Goal: Task Accomplishment & Management: Use online tool/utility

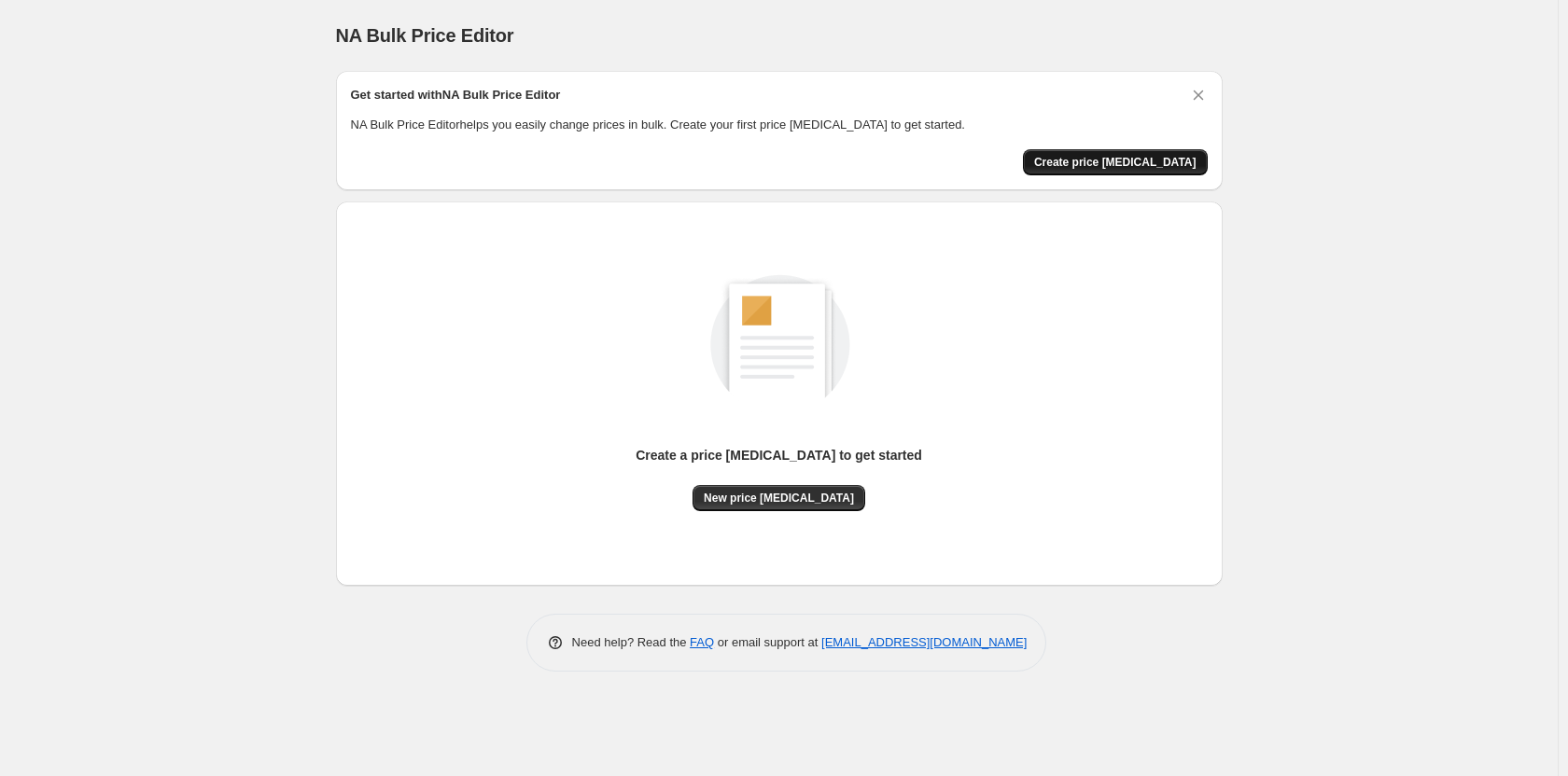
click at [1072, 155] on button "Create price [MEDICAL_DATA]" at bounding box center [1114, 162] width 184 height 26
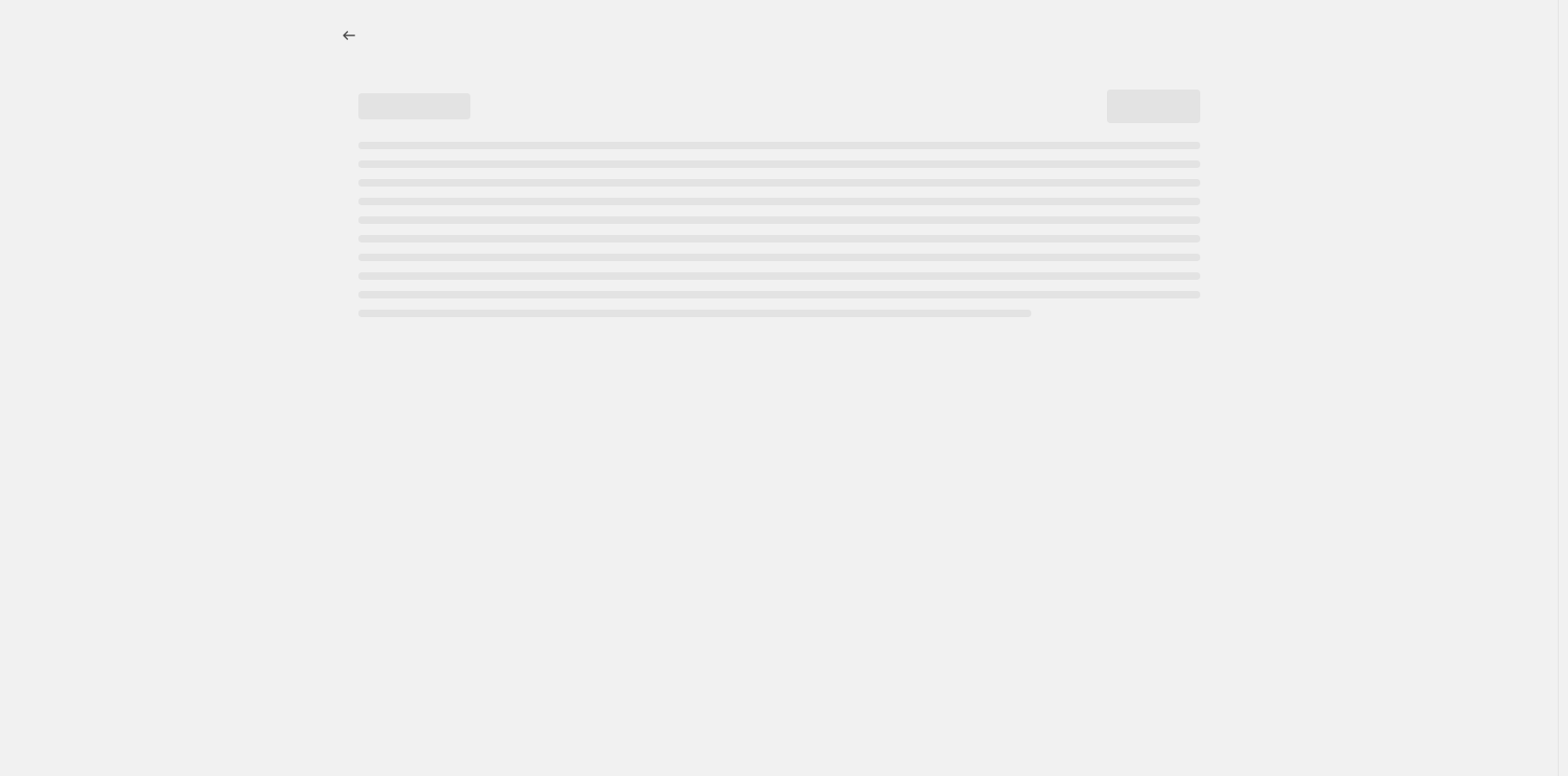
select select "percentage"
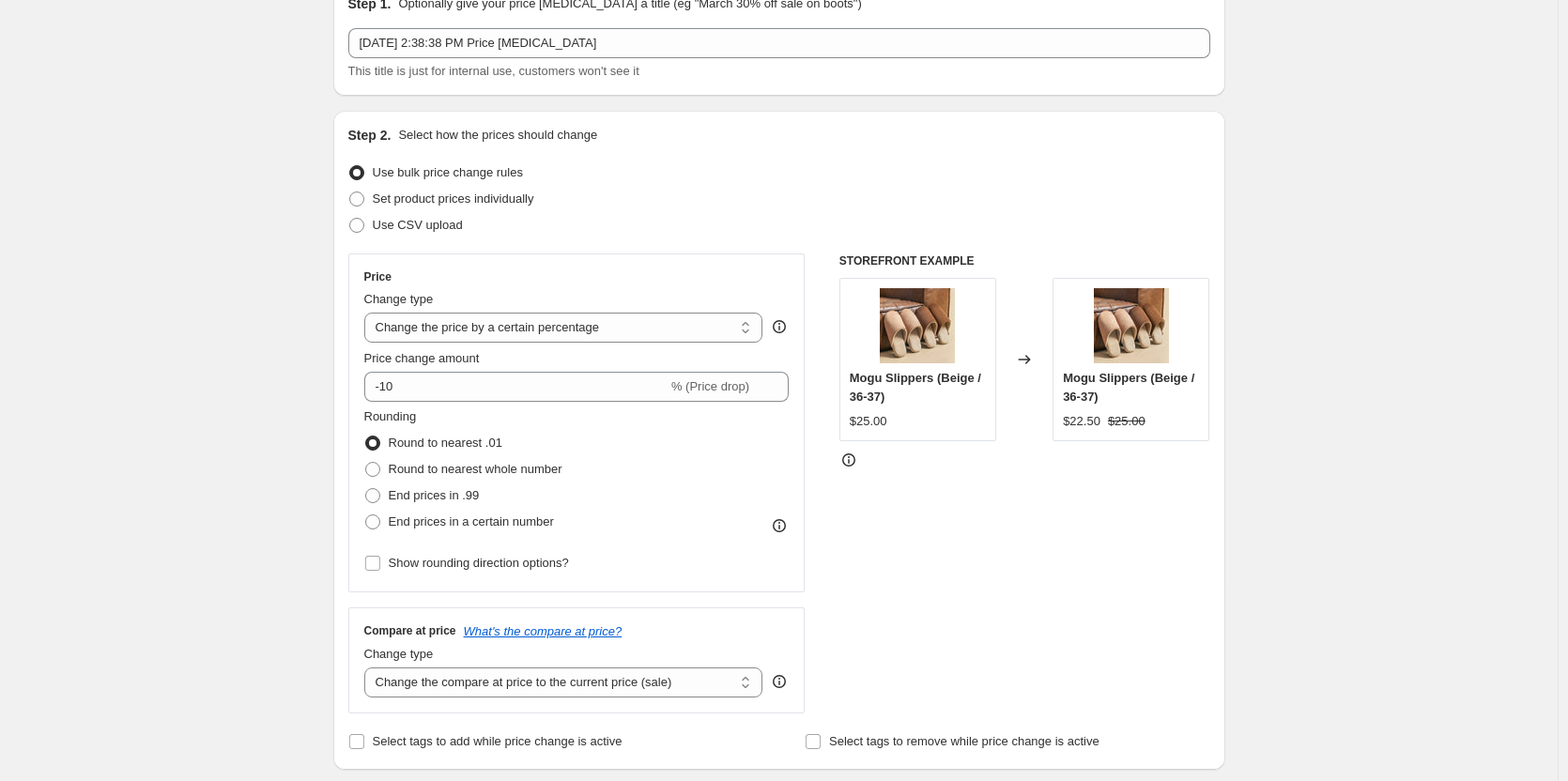
scroll to position [94, 0]
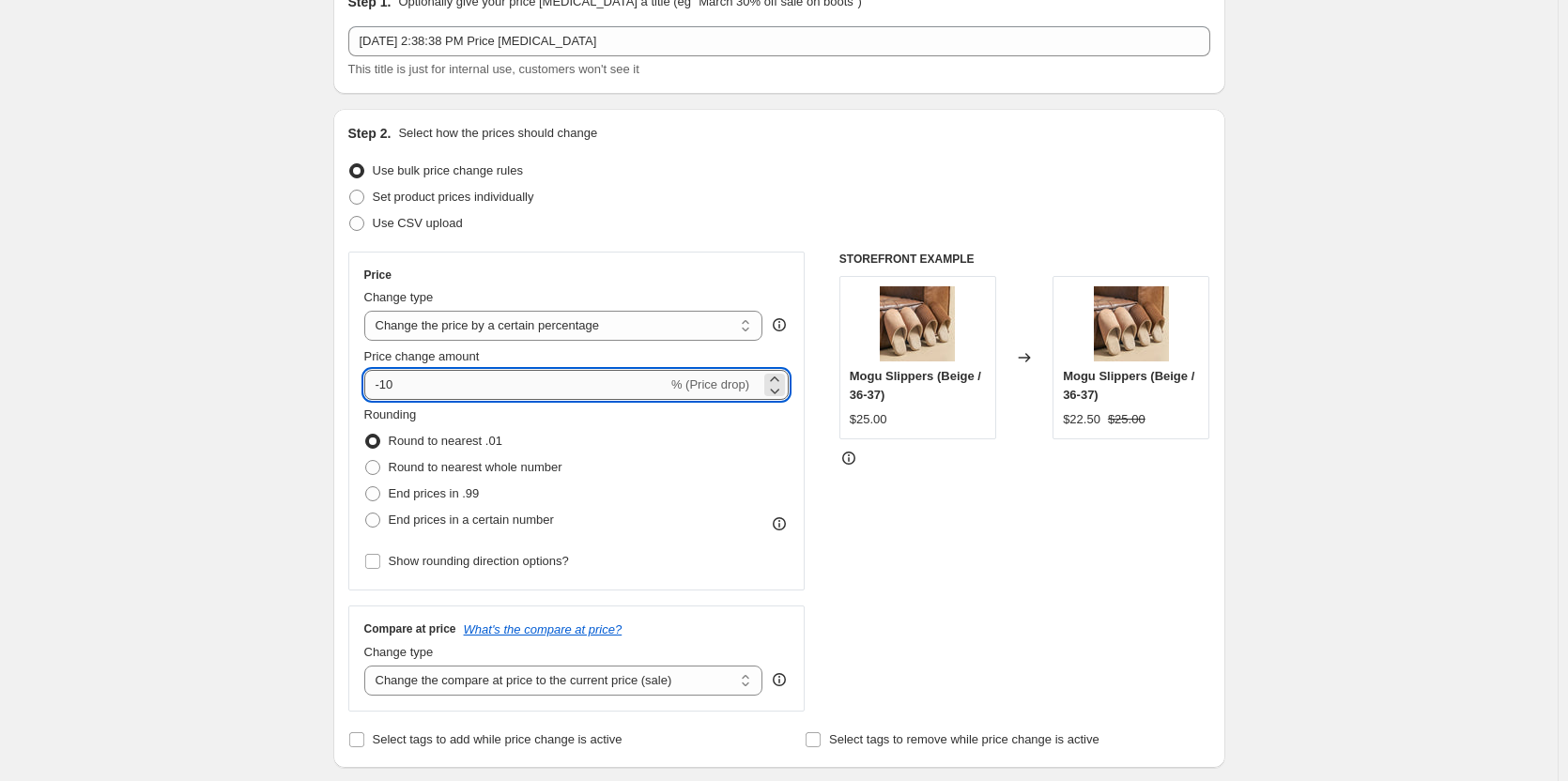
drag, startPoint x: 562, startPoint y: 387, endPoint x: 388, endPoint y: 388, distance: 174.0
click at [388, 388] on input "-10" at bounding box center [516, 385] width 303 height 30
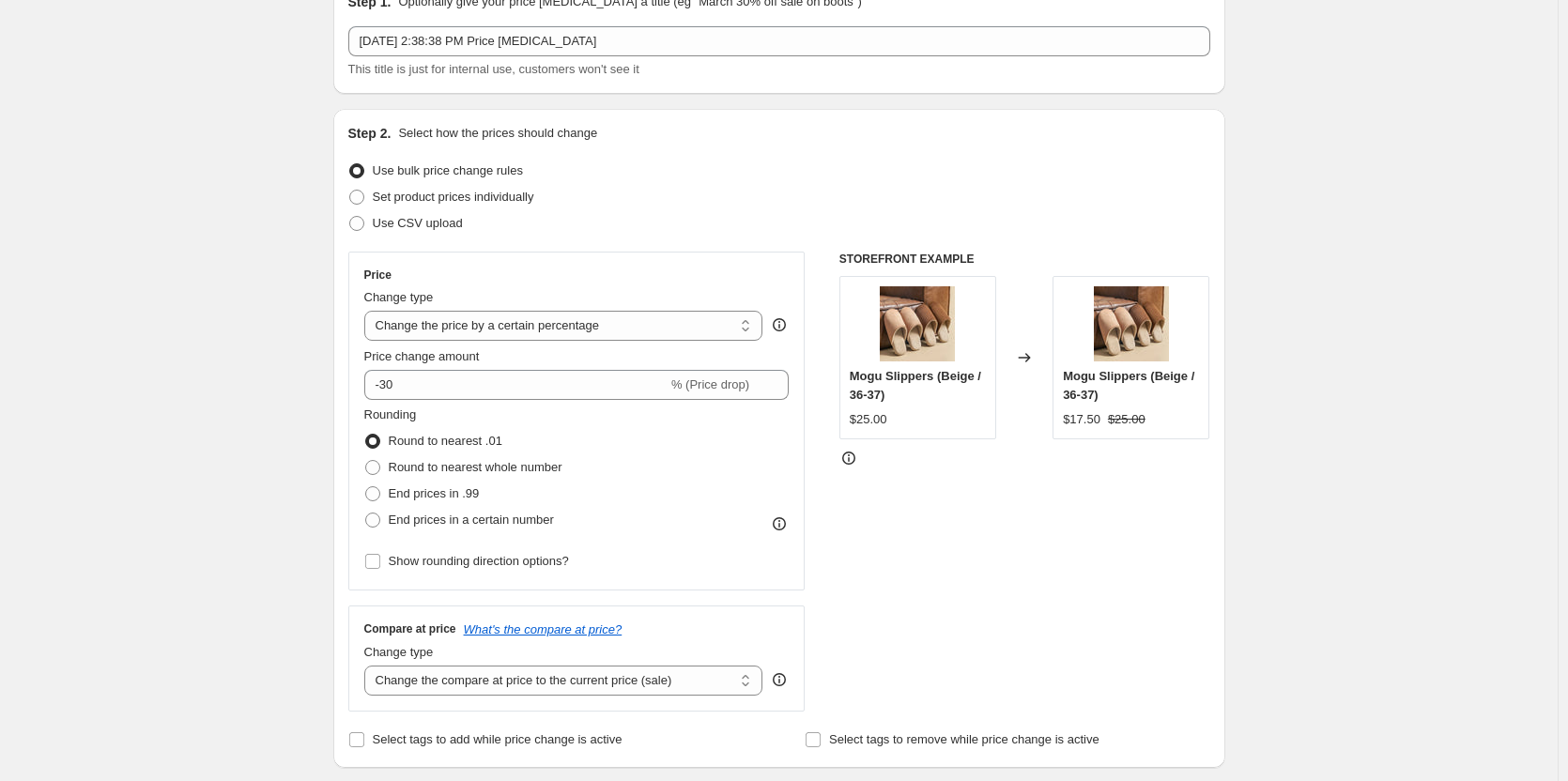
click at [882, 601] on div "STOREFRONT EXAMPLE Mogu Slippers (Beige / 36-37) $25.00 Changed to Mogu Slipper…" at bounding box center [1025, 482] width 371 height 460
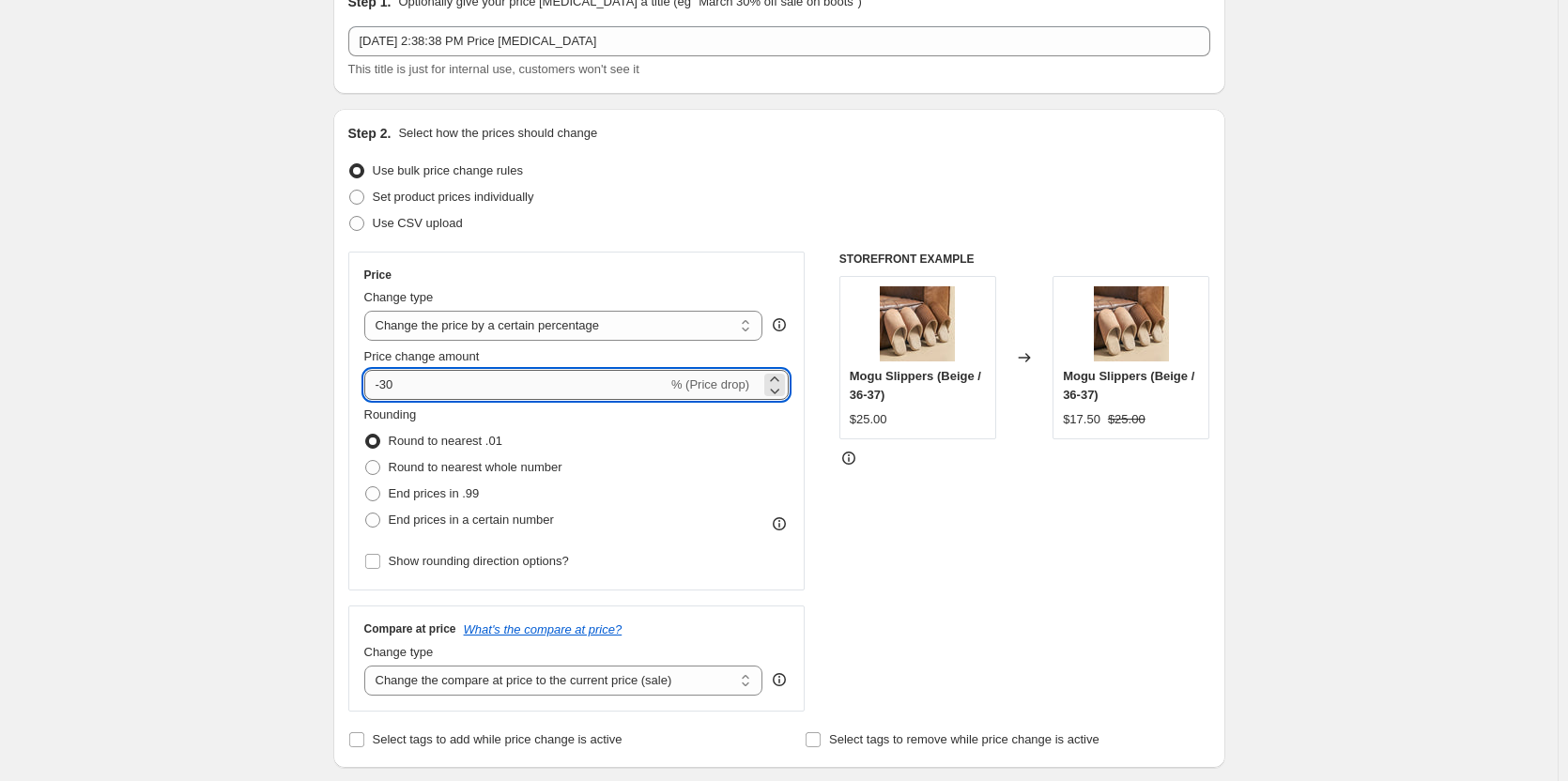
click at [459, 381] on input "-30" at bounding box center [516, 385] width 303 height 30
type input "-3"
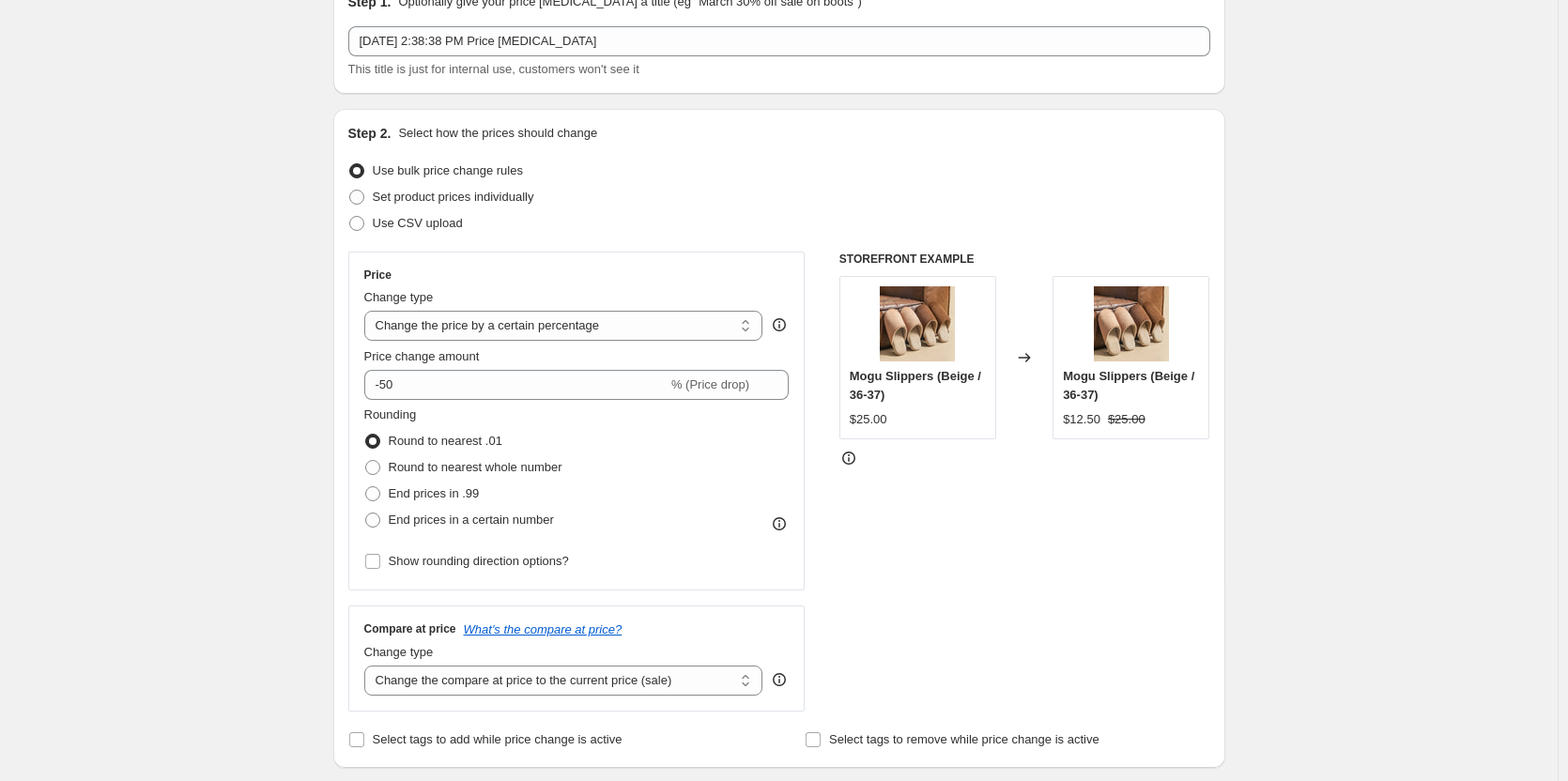
click at [1025, 518] on div "STOREFRONT EXAMPLE Mogu Slippers (Beige / 36-37) $25.00 Changed to Mogu Slipper…" at bounding box center [1025, 482] width 371 height 460
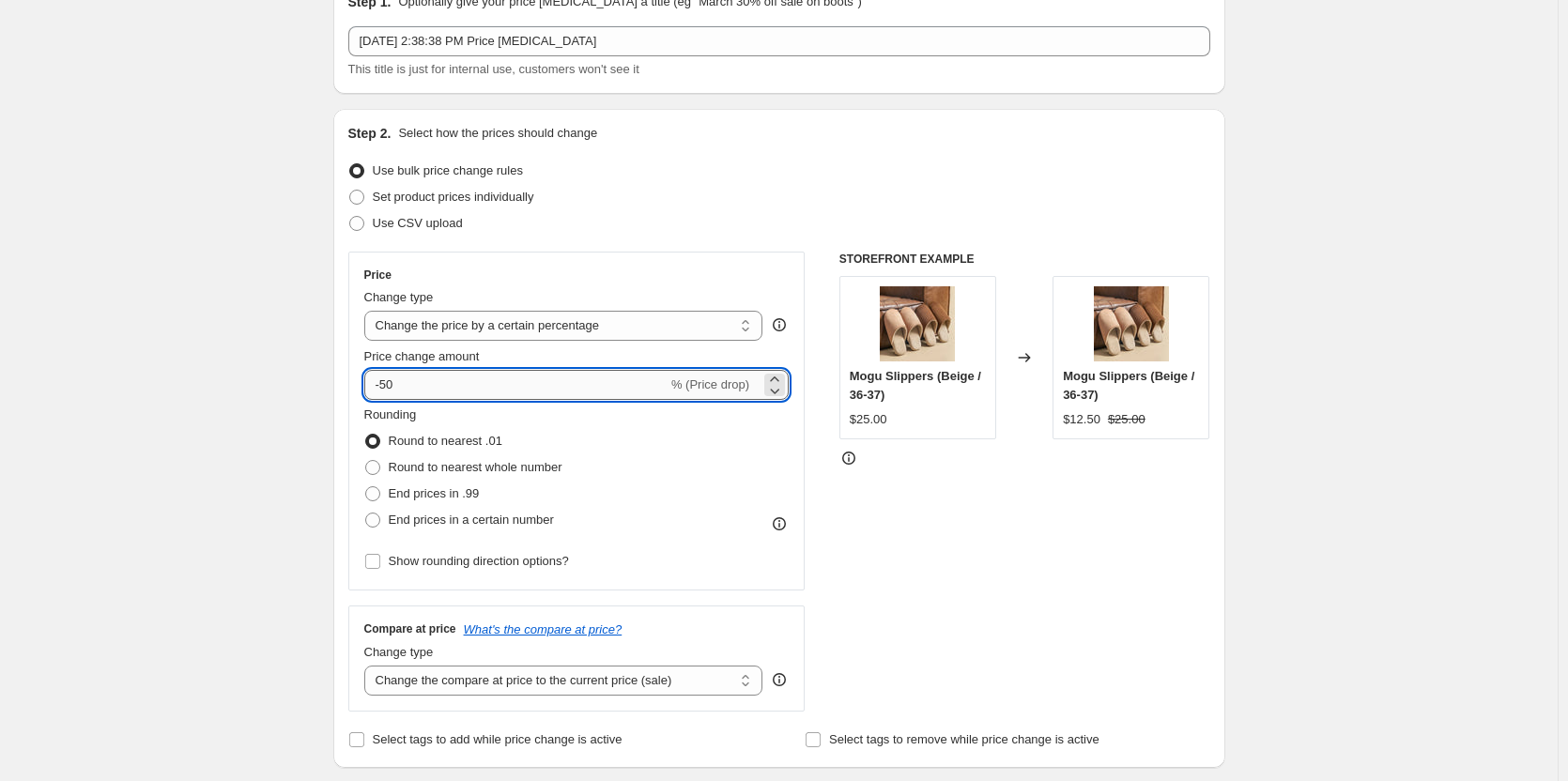
drag, startPoint x: 442, startPoint y: 385, endPoint x: 385, endPoint y: 383, distance: 57.0
click at [385, 383] on input "-50" at bounding box center [516, 385] width 303 height 30
click at [1019, 545] on div "STOREFRONT EXAMPLE Mogu Slippers (Beige / 36-37) $25.00 Changed to Mogu Slipper…" at bounding box center [1025, 482] width 371 height 460
drag, startPoint x: 451, startPoint y: 379, endPoint x: 387, endPoint y: 382, distance: 64.1
click at [387, 382] on input "-45" at bounding box center [516, 385] width 303 height 30
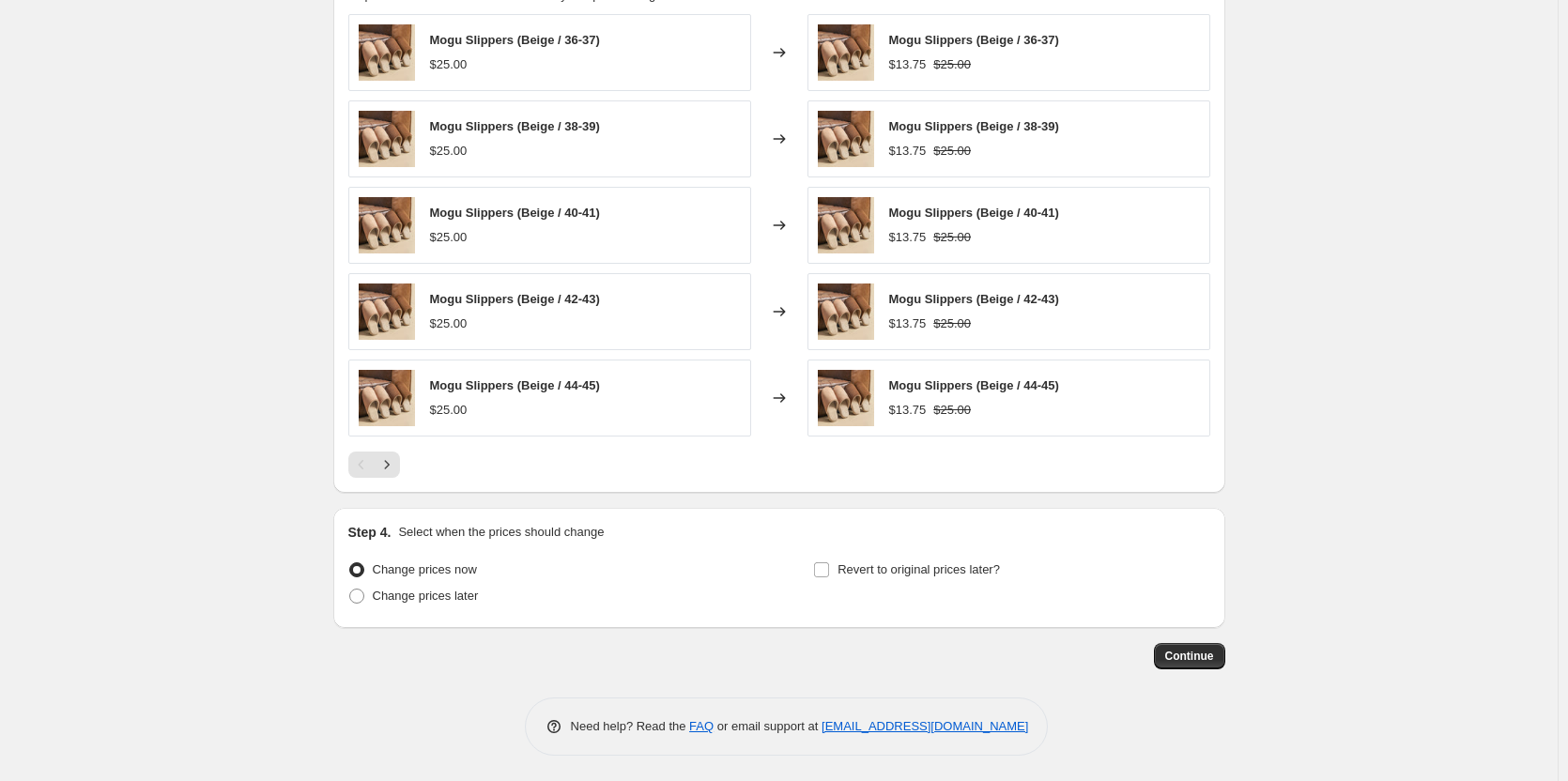
scroll to position [1097, 0]
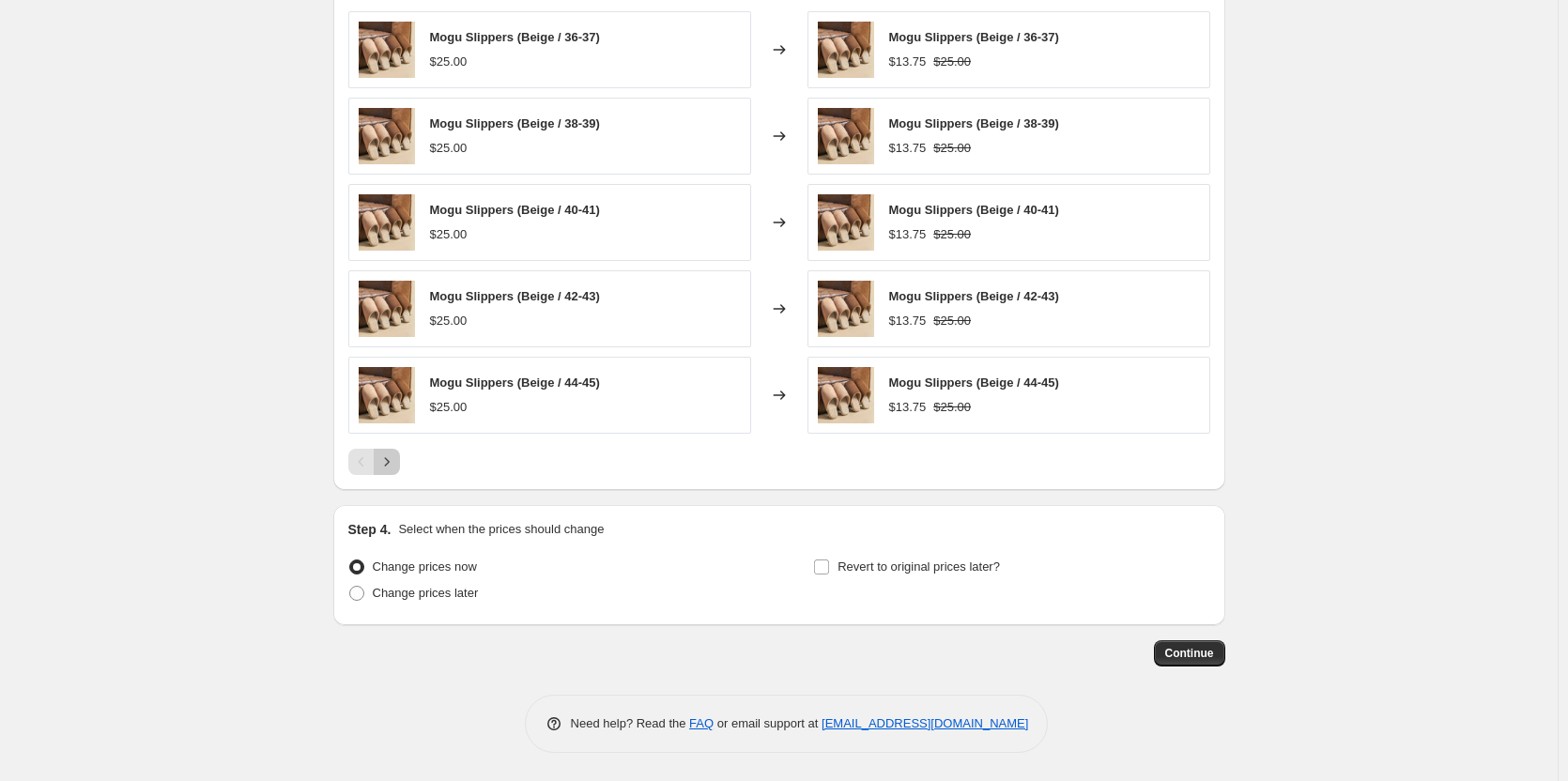
click at [381, 462] on icon "Next" at bounding box center [386, 461] width 18 height 18
click at [391, 456] on icon "Next" at bounding box center [386, 461] width 18 height 18
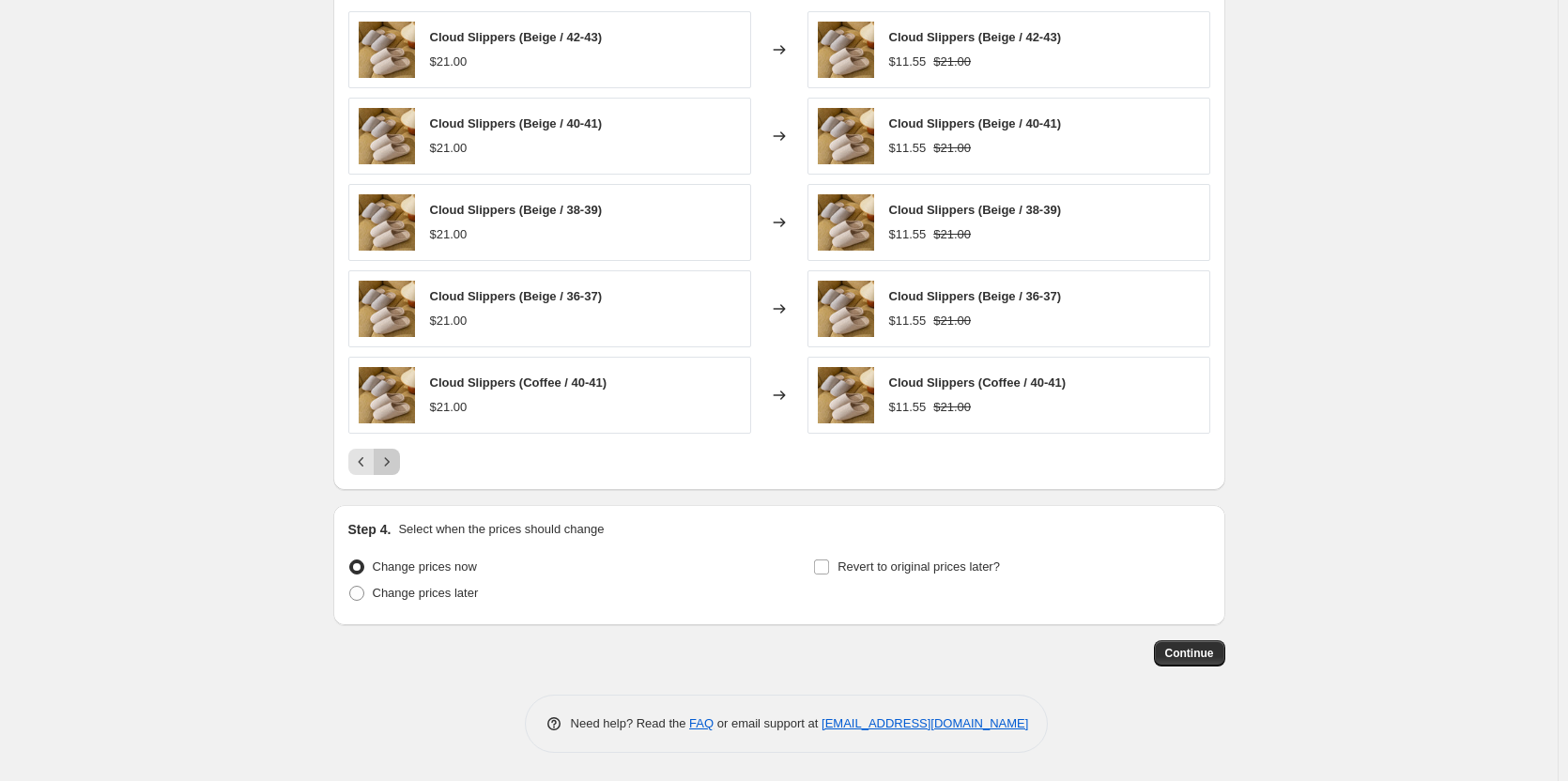
click at [394, 458] on icon "Next" at bounding box center [386, 461] width 18 height 18
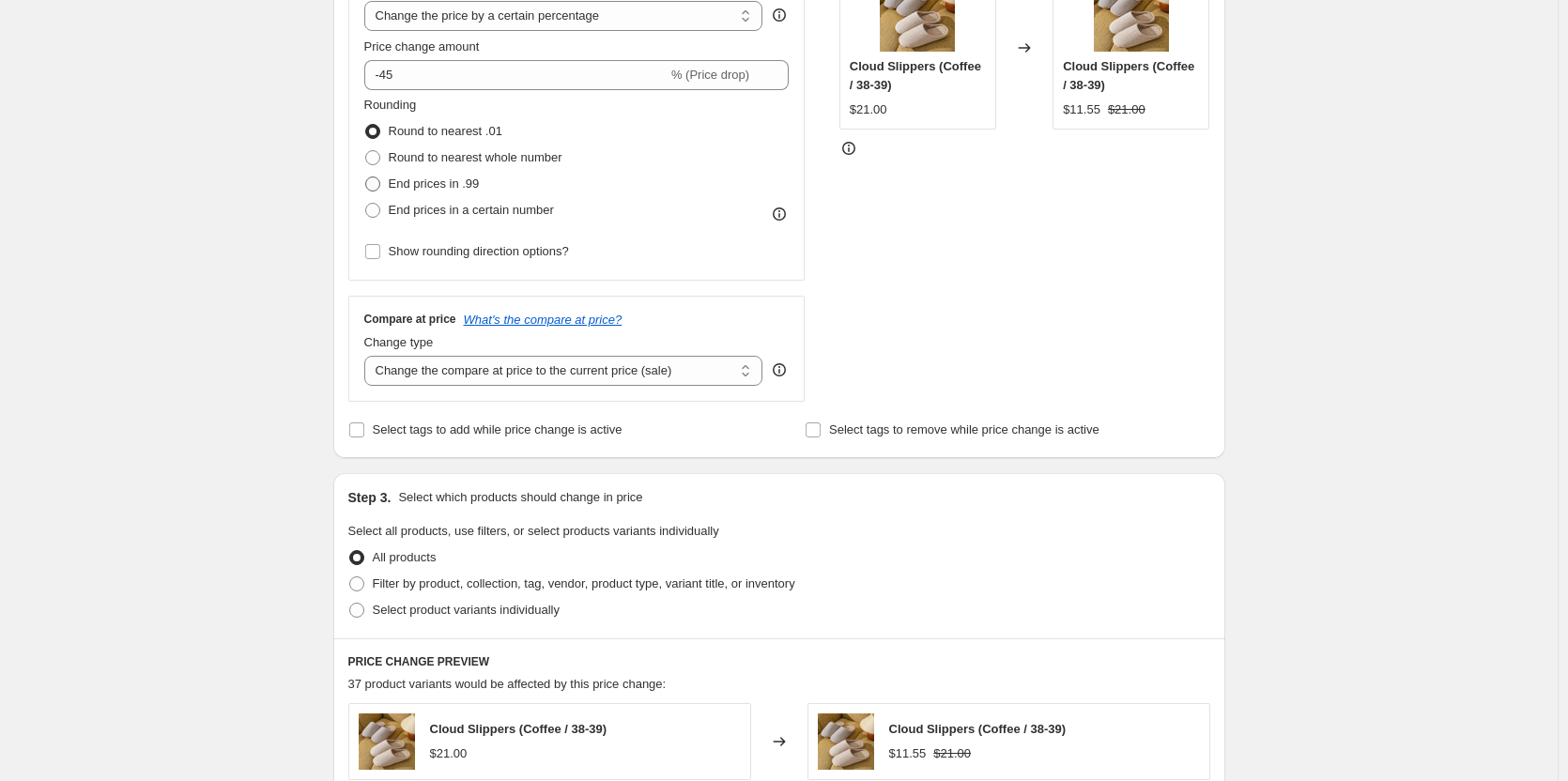
scroll to position [157, 0]
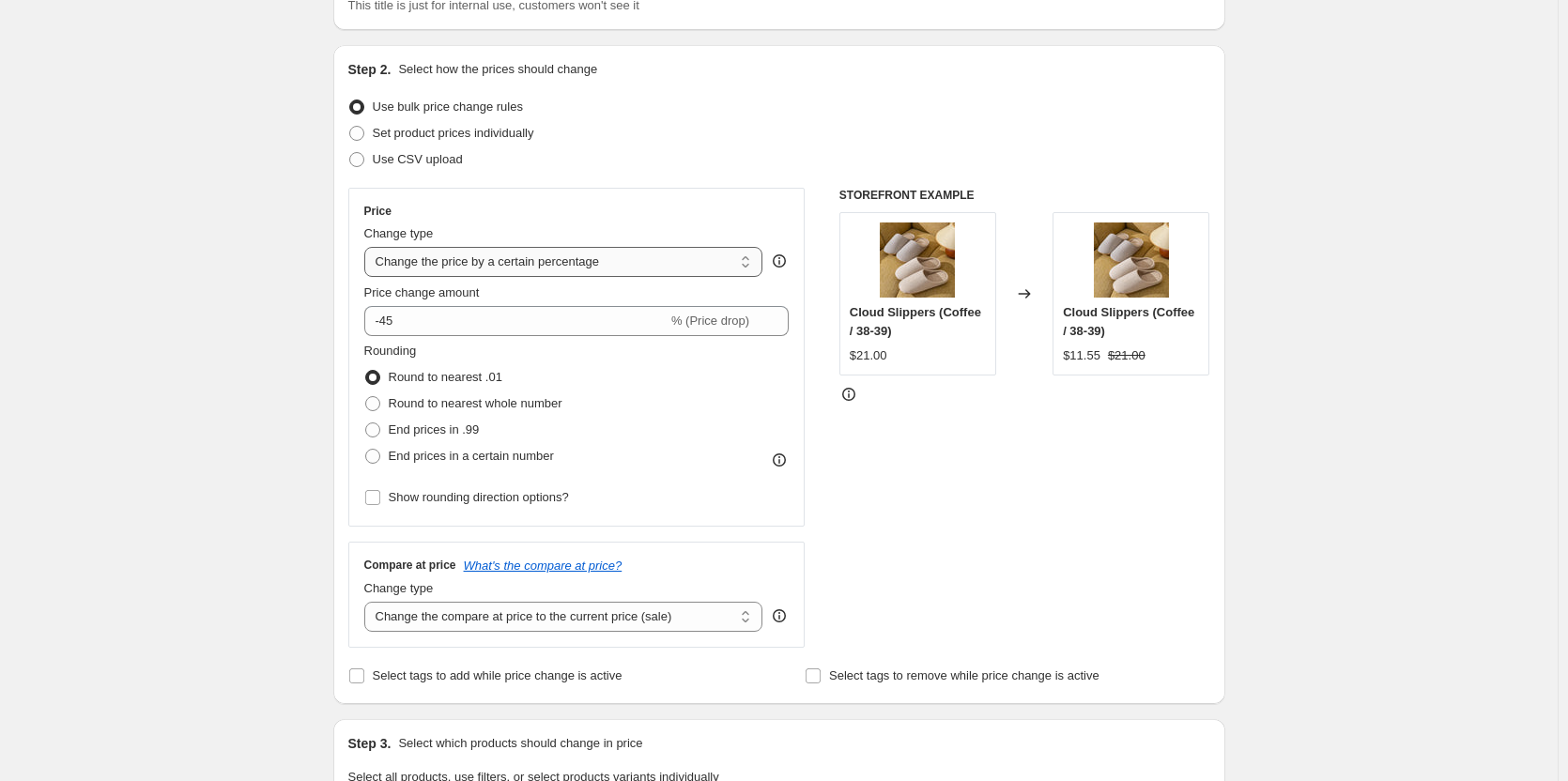
click at [489, 270] on select "Change the price to a certain amount Change the price by a certain amount Chang…" at bounding box center [563, 261] width 399 height 30
click at [489, 271] on select "Change the price to a certain amount Change the price by a certain amount Chang…" at bounding box center [563, 261] width 399 height 30
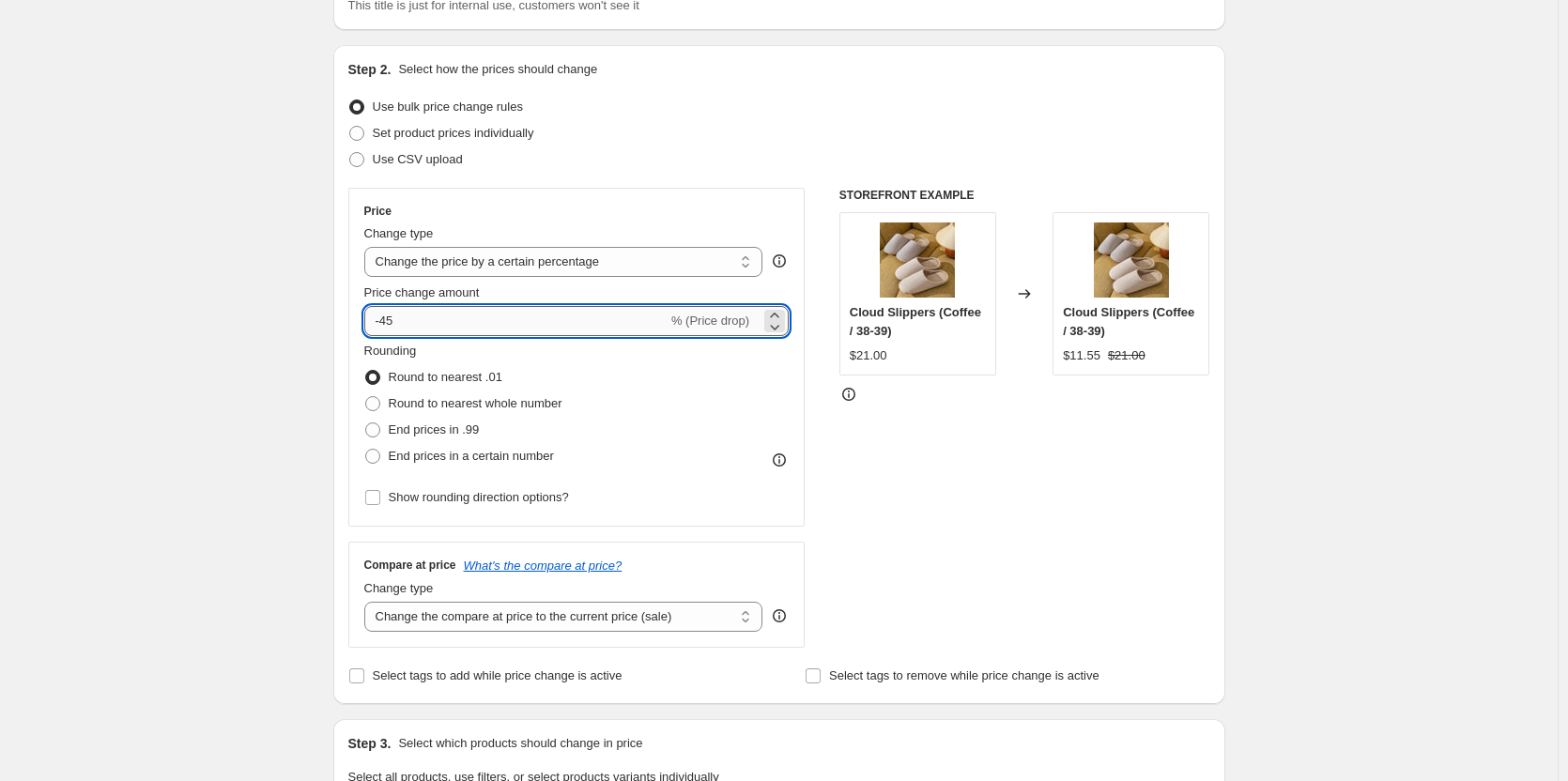
click at [442, 320] on input "-45" at bounding box center [516, 321] width 303 height 30
type input "-4"
click at [903, 467] on div "STOREFRONT EXAMPLE Cloud Slippers (Coffee / 38-39) $21.00 Changed to Cloud Slip…" at bounding box center [1025, 418] width 371 height 460
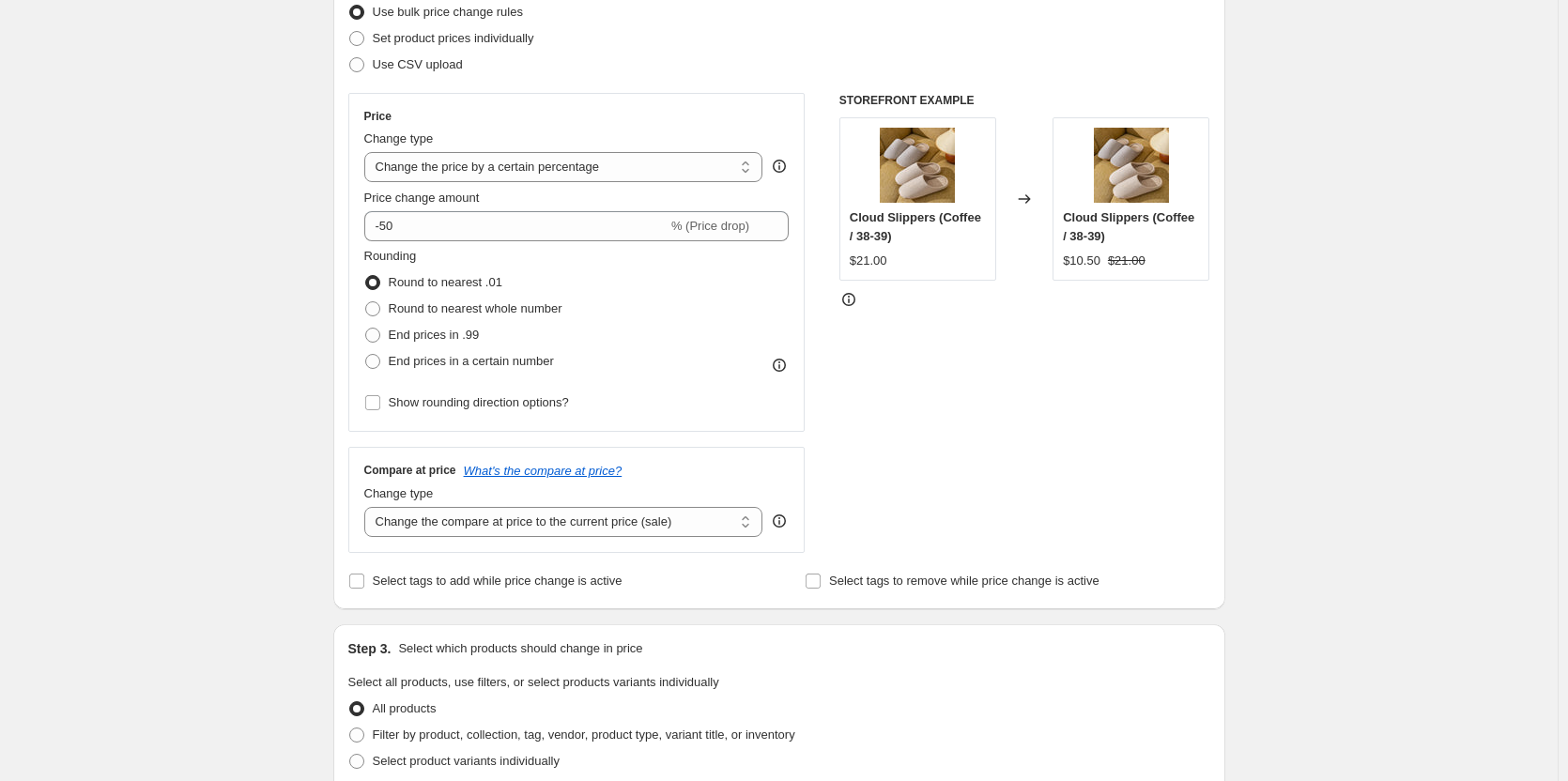
scroll to position [252, 0]
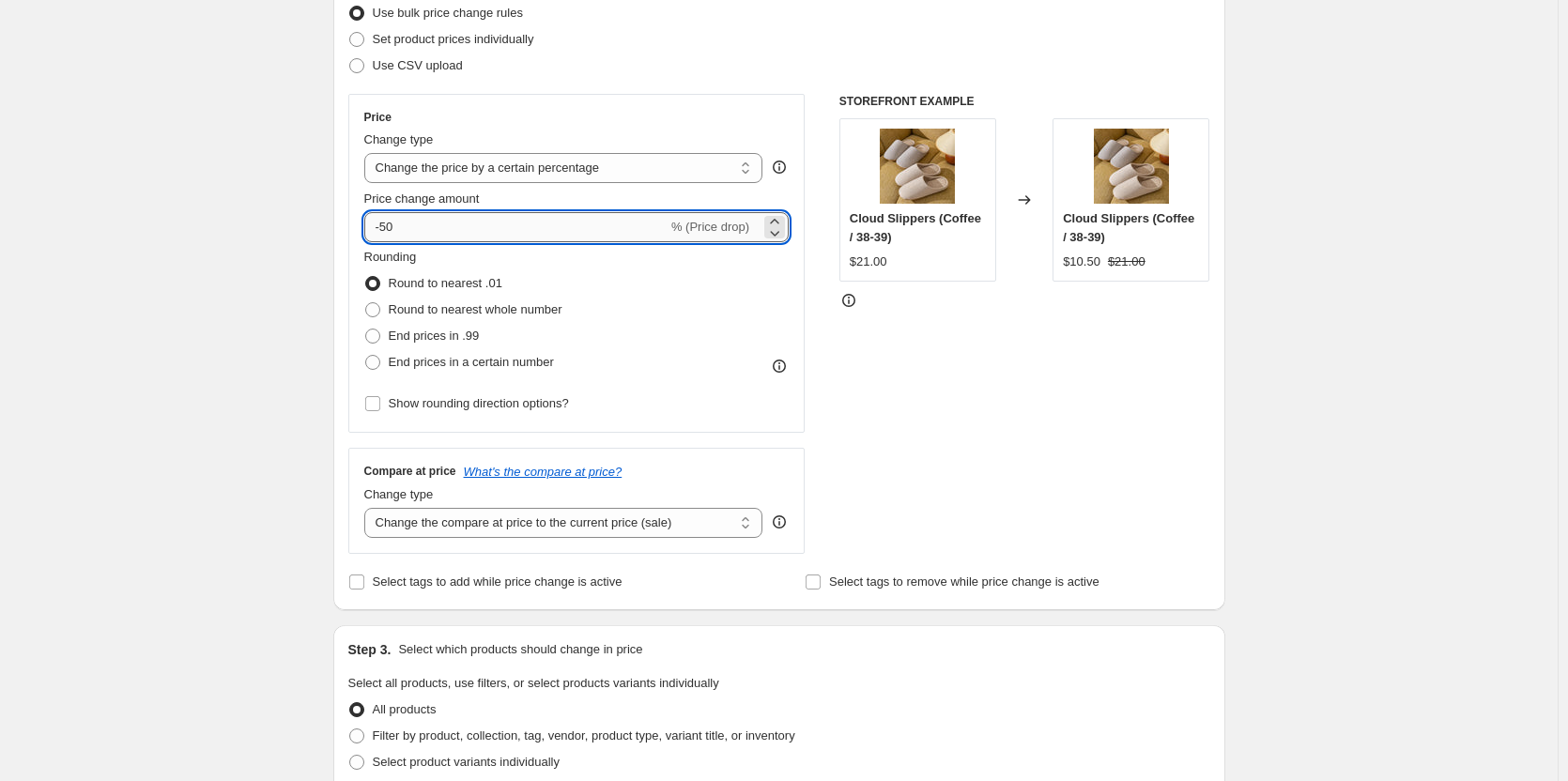
click at [472, 233] on input "-50" at bounding box center [516, 226] width 303 height 30
type input "-5"
type input "-40"
click at [1017, 416] on div "STOREFRONT EXAMPLE Cloud Slippers (Coffee / 38-39) $21.00 Changed to Cloud Slip…" at bounding box center [1025, 324] width 371 height 460
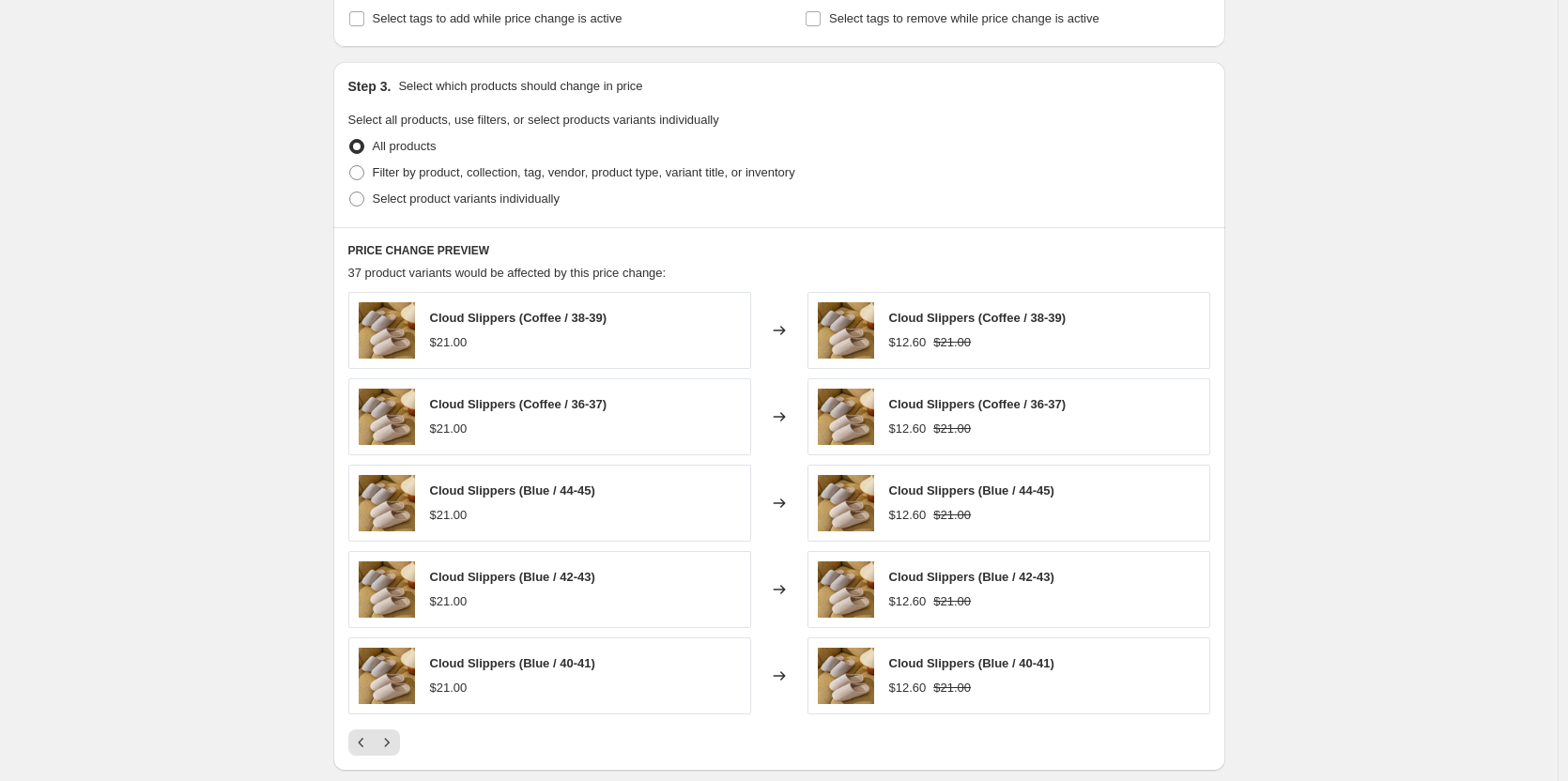
scroll to position [1097, 0]
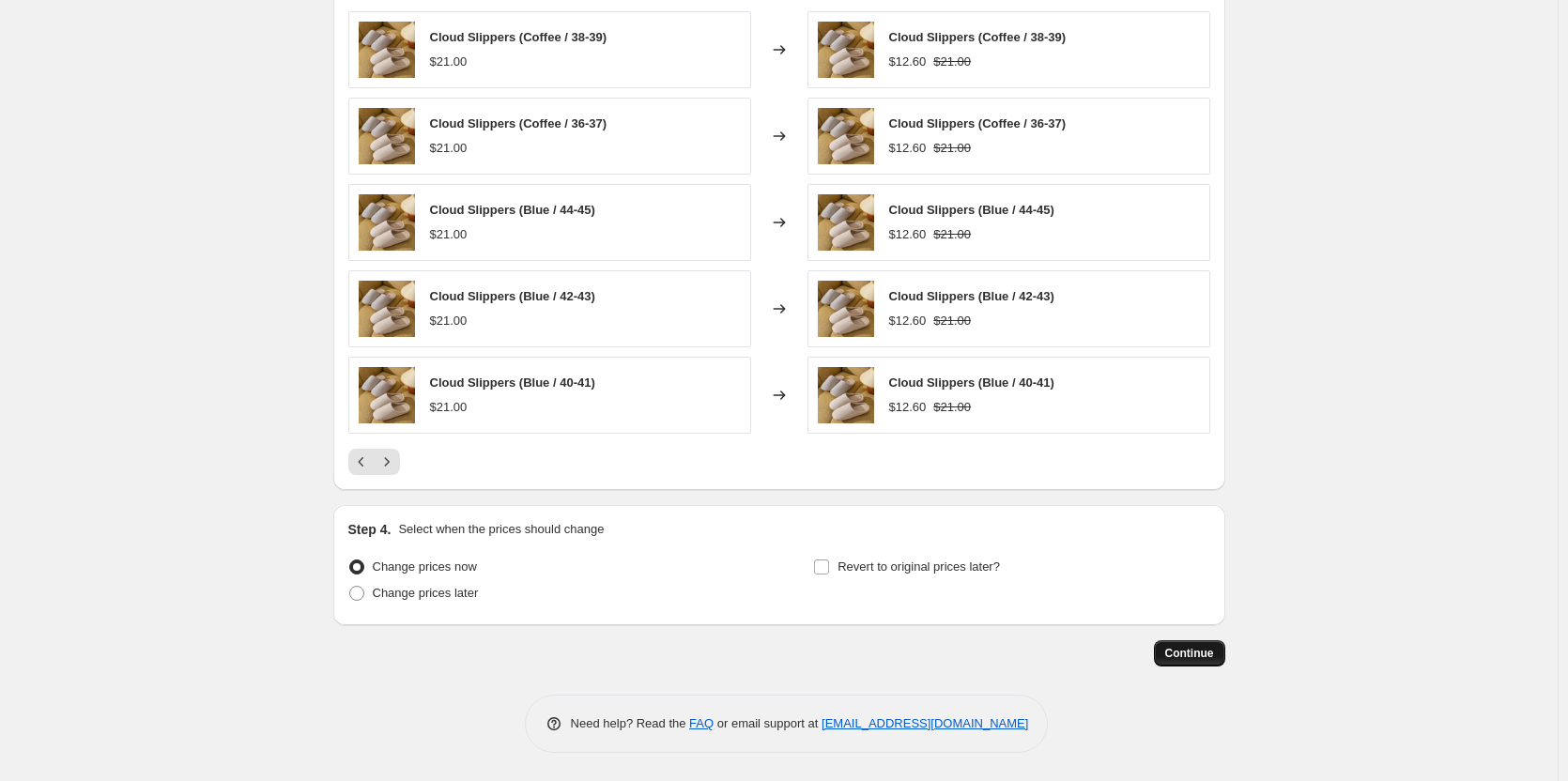
click at [1196, 648] on span "Continue" at bounding box center [1189, 653] width 49 height 15
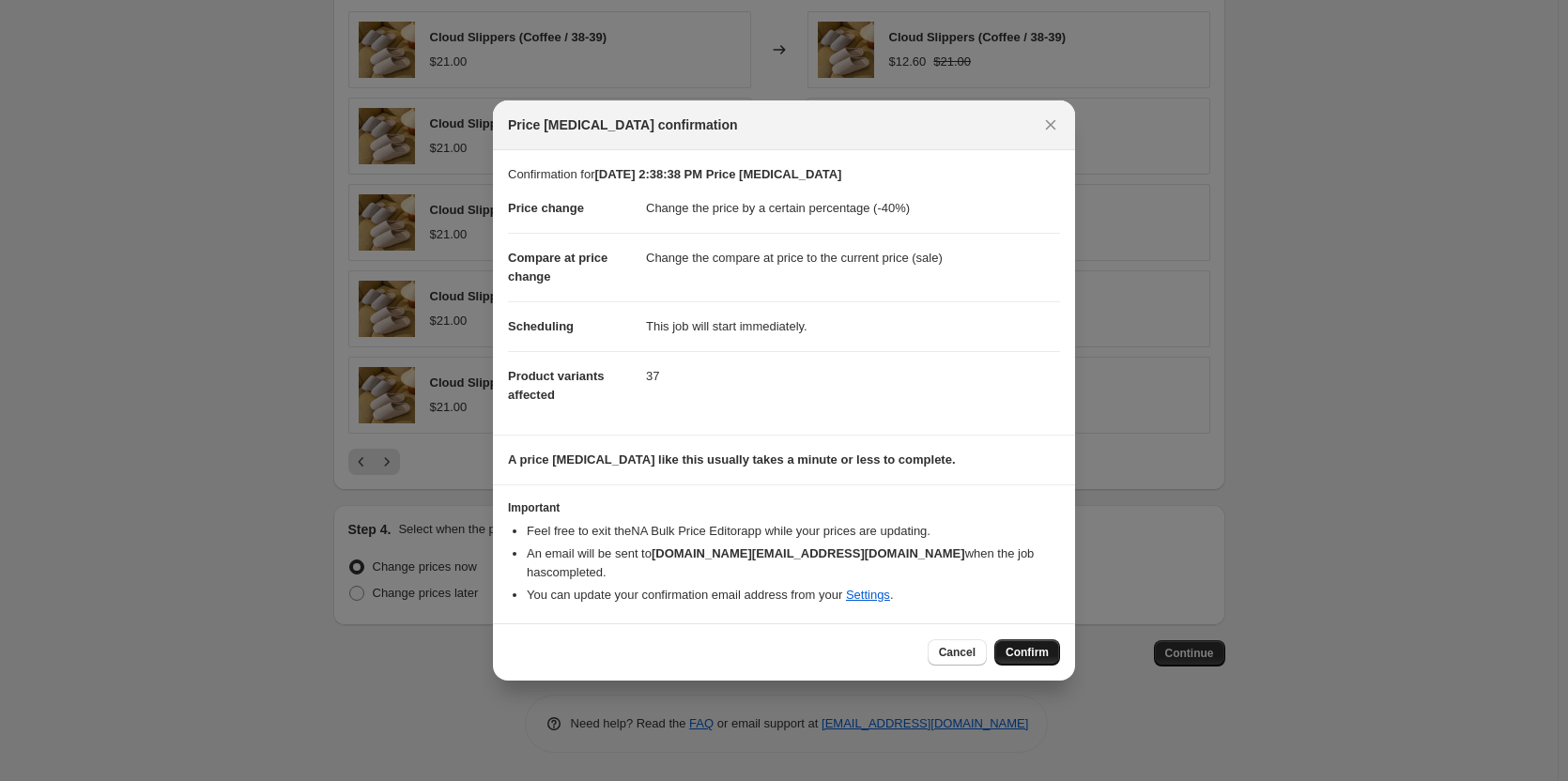
click at [1038, 645] on span "Confirm" at bounding box center [1027, 652] width 43 height 15
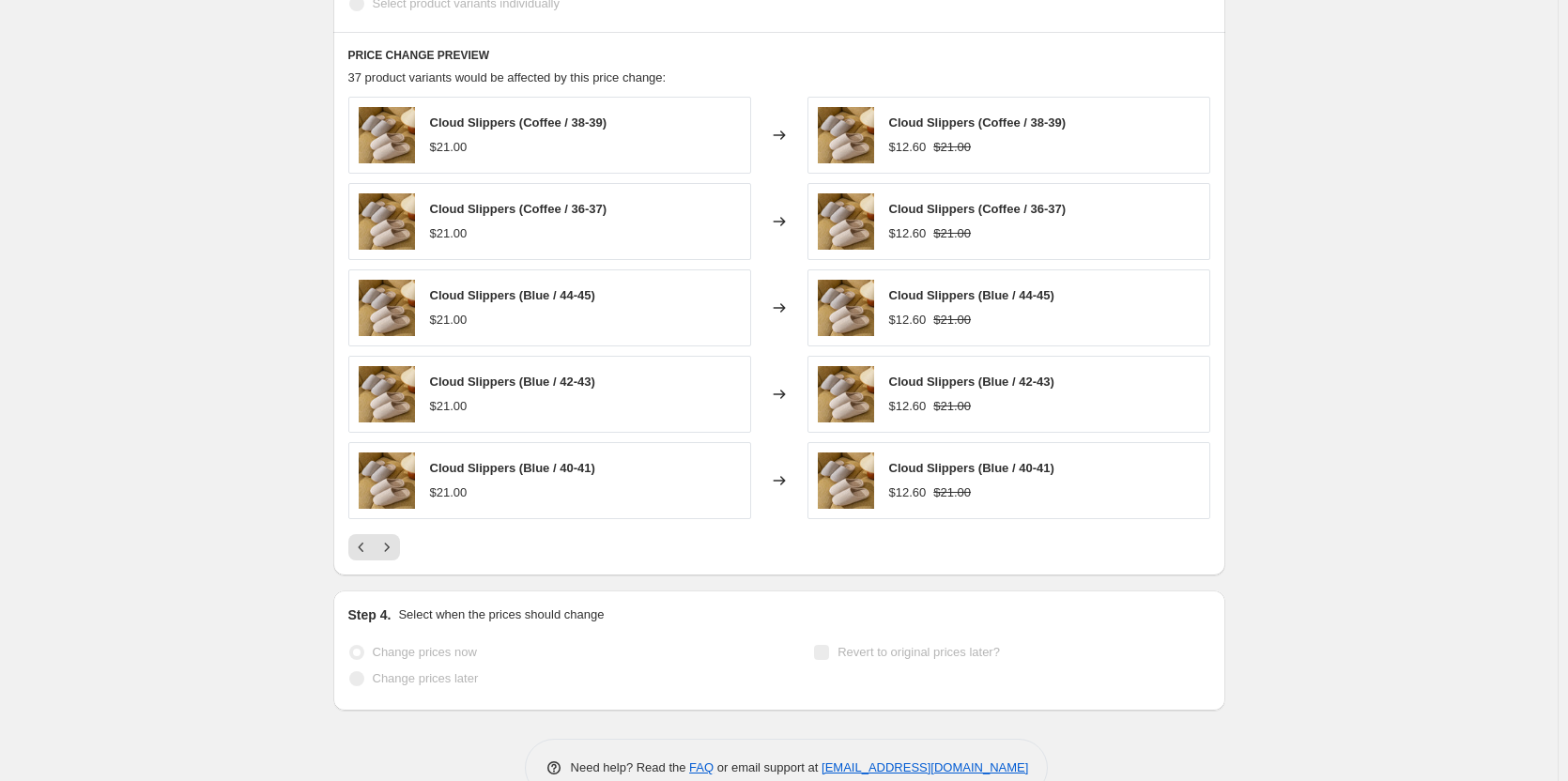
scroll to position [1145, 0]
click at [396, 551] on icon "Next" at bounding box center [386, 547] width 18 height 18
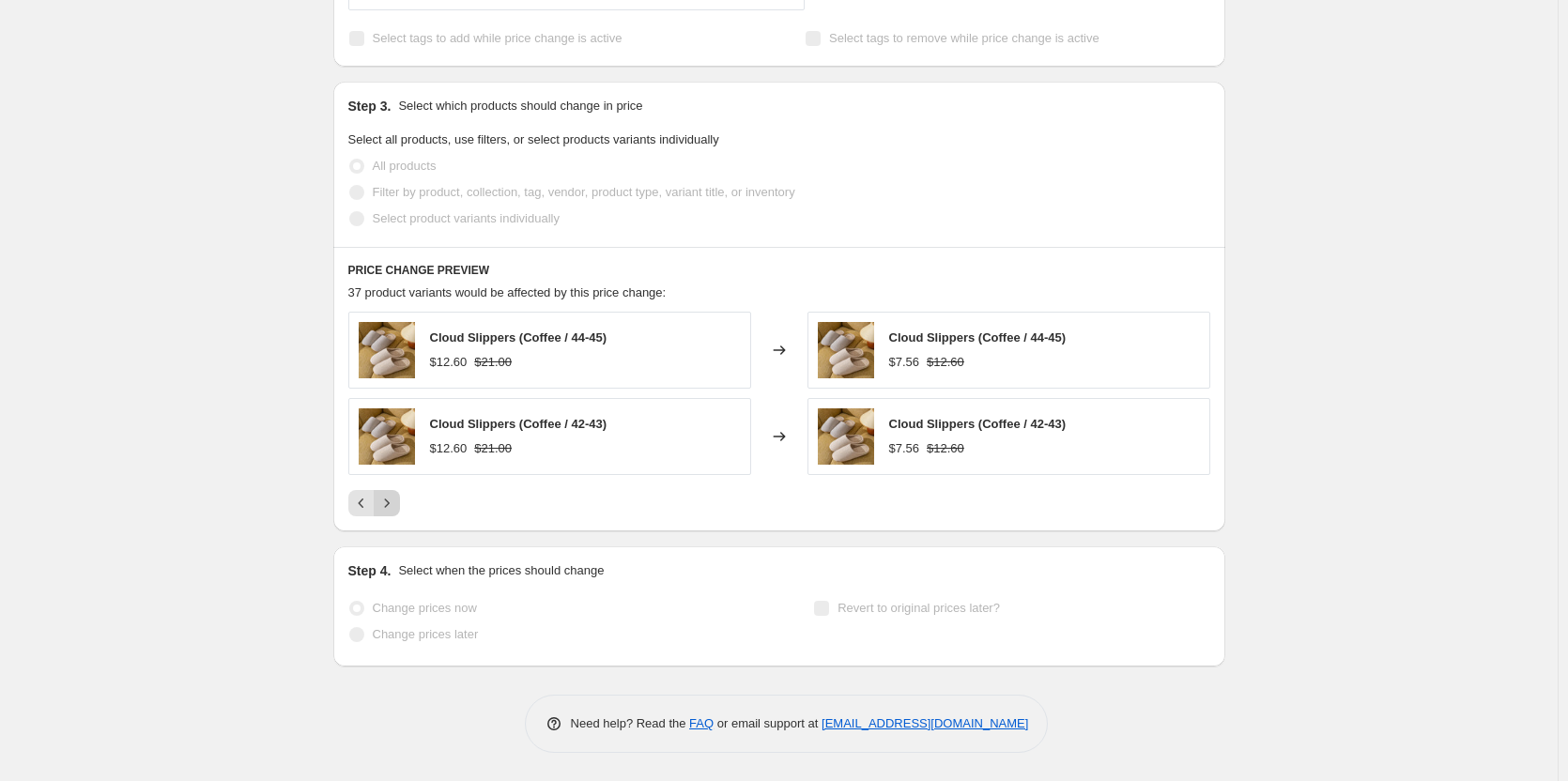
scroll to position [0, 0]
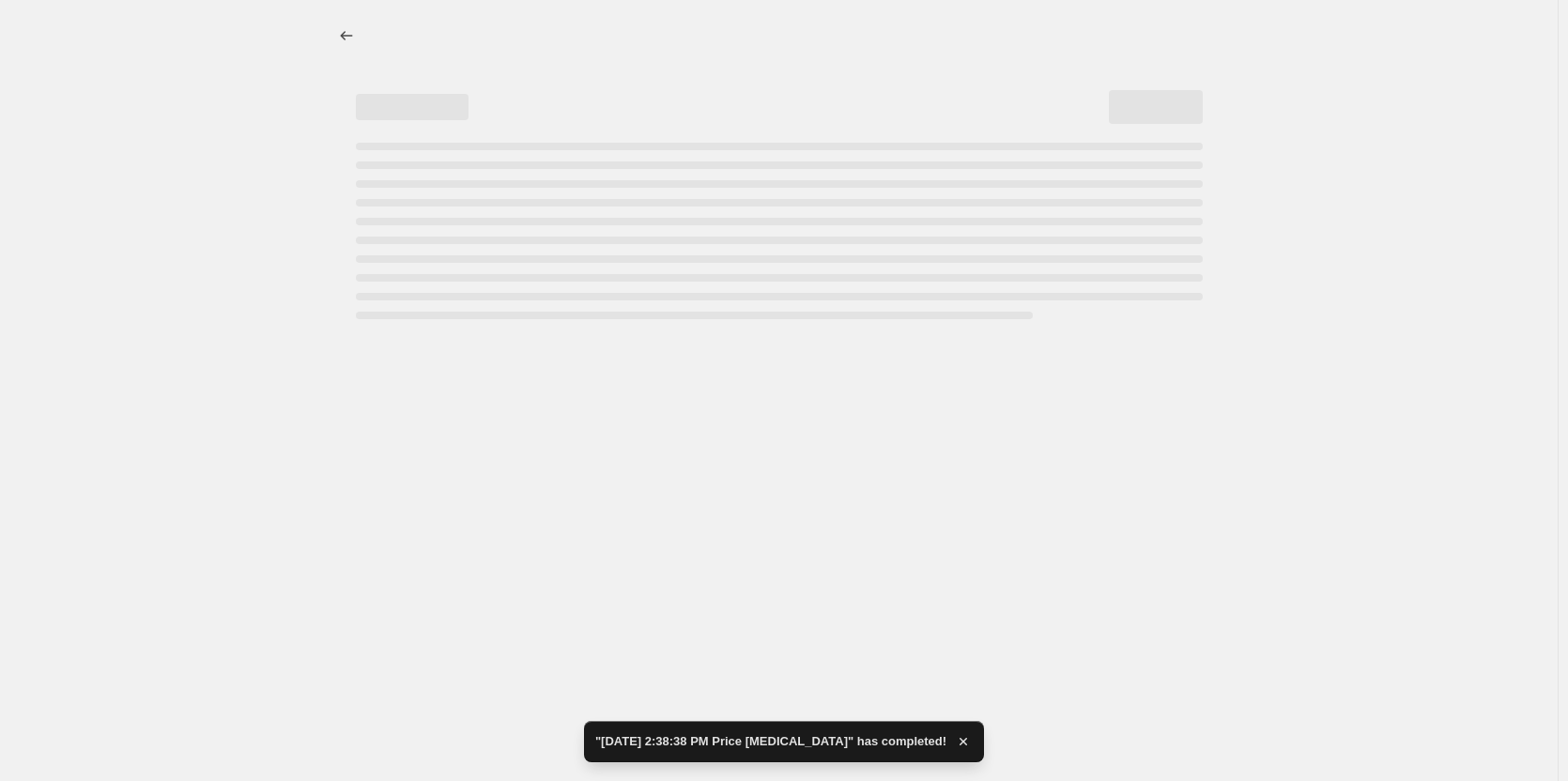
select select "percentage"
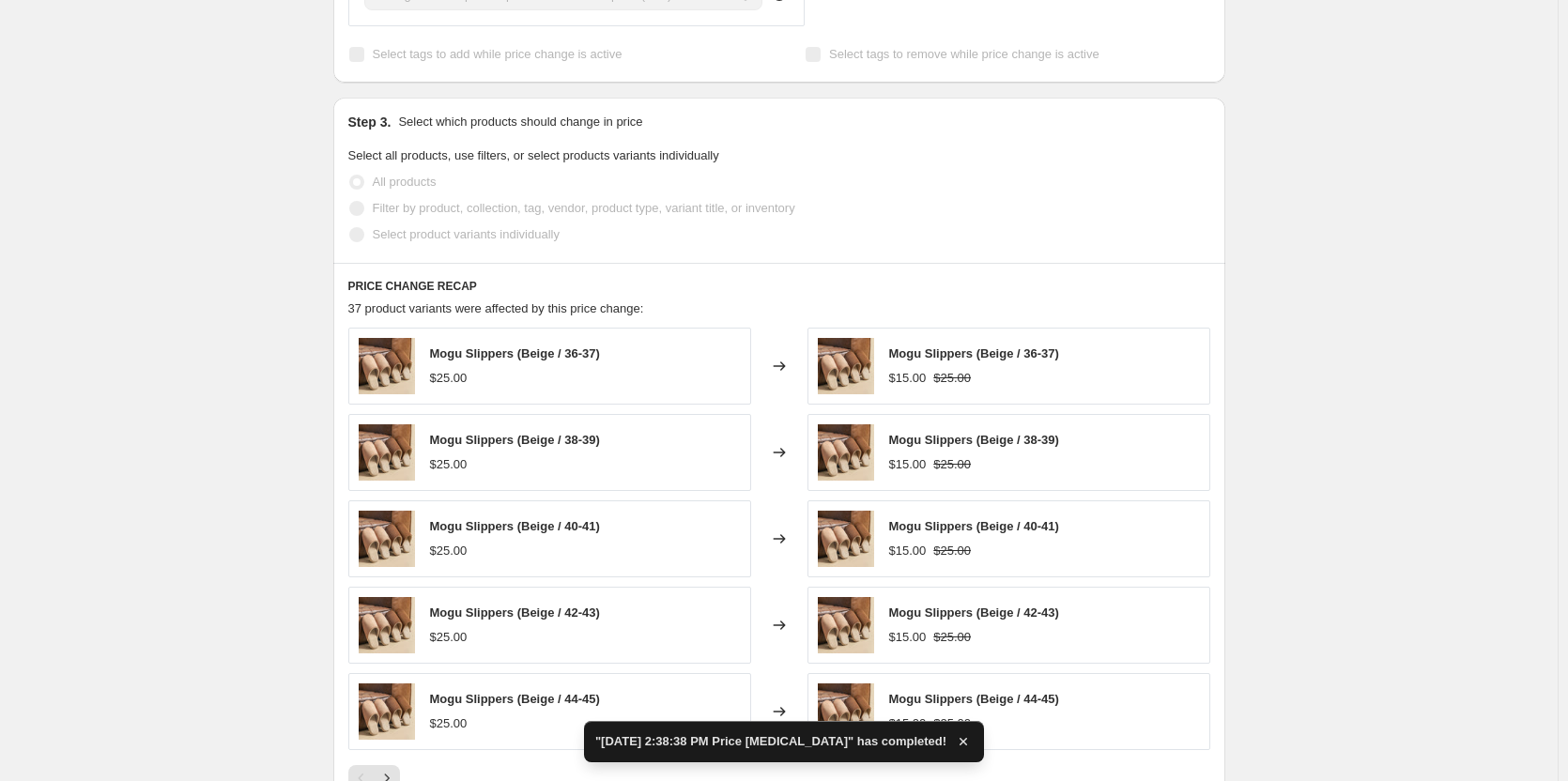
scroll to position [1127, 0]
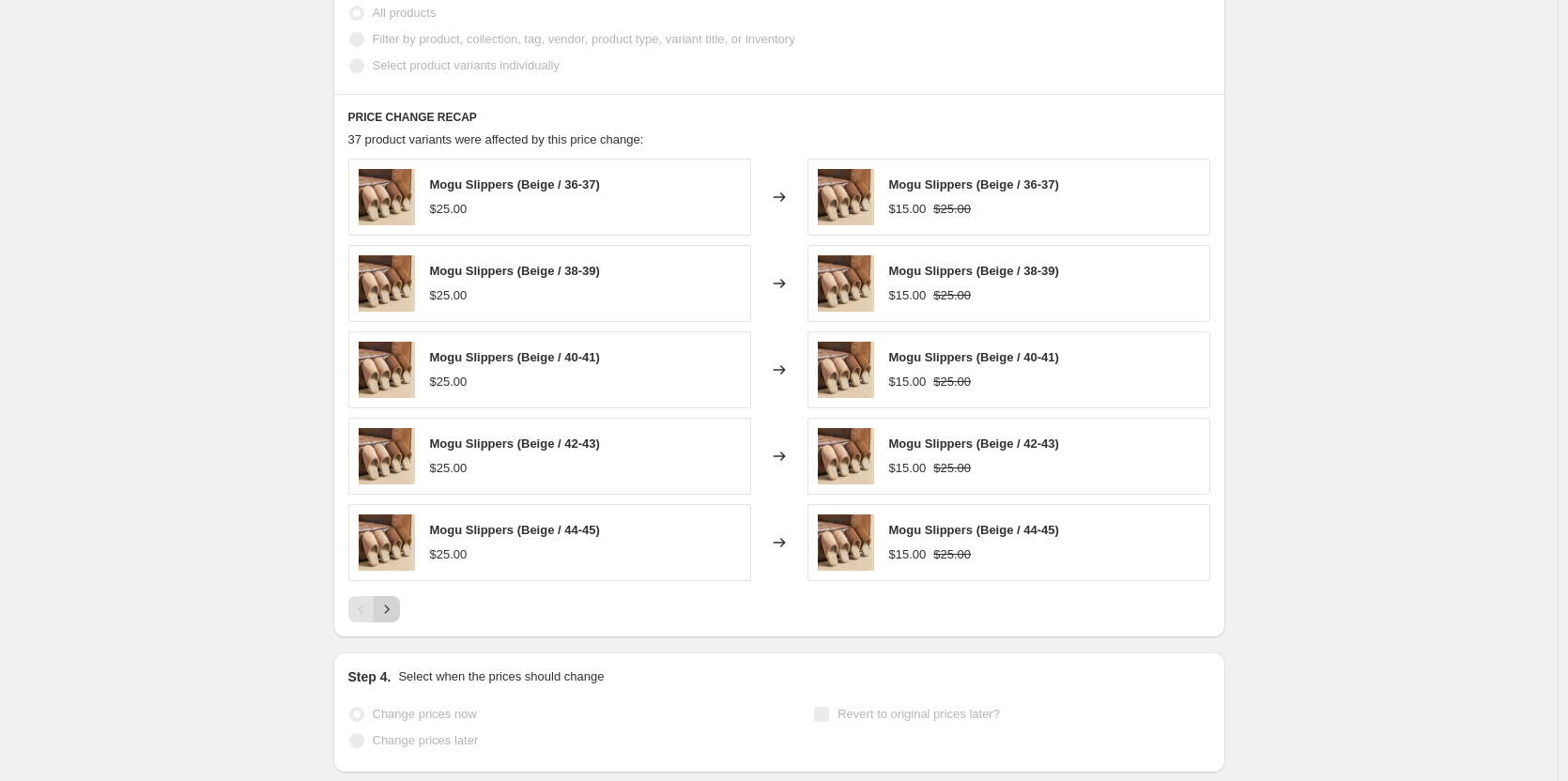
click at [396, 607] on icon "Next" at bounding box center [386, 609] width 18 height 18
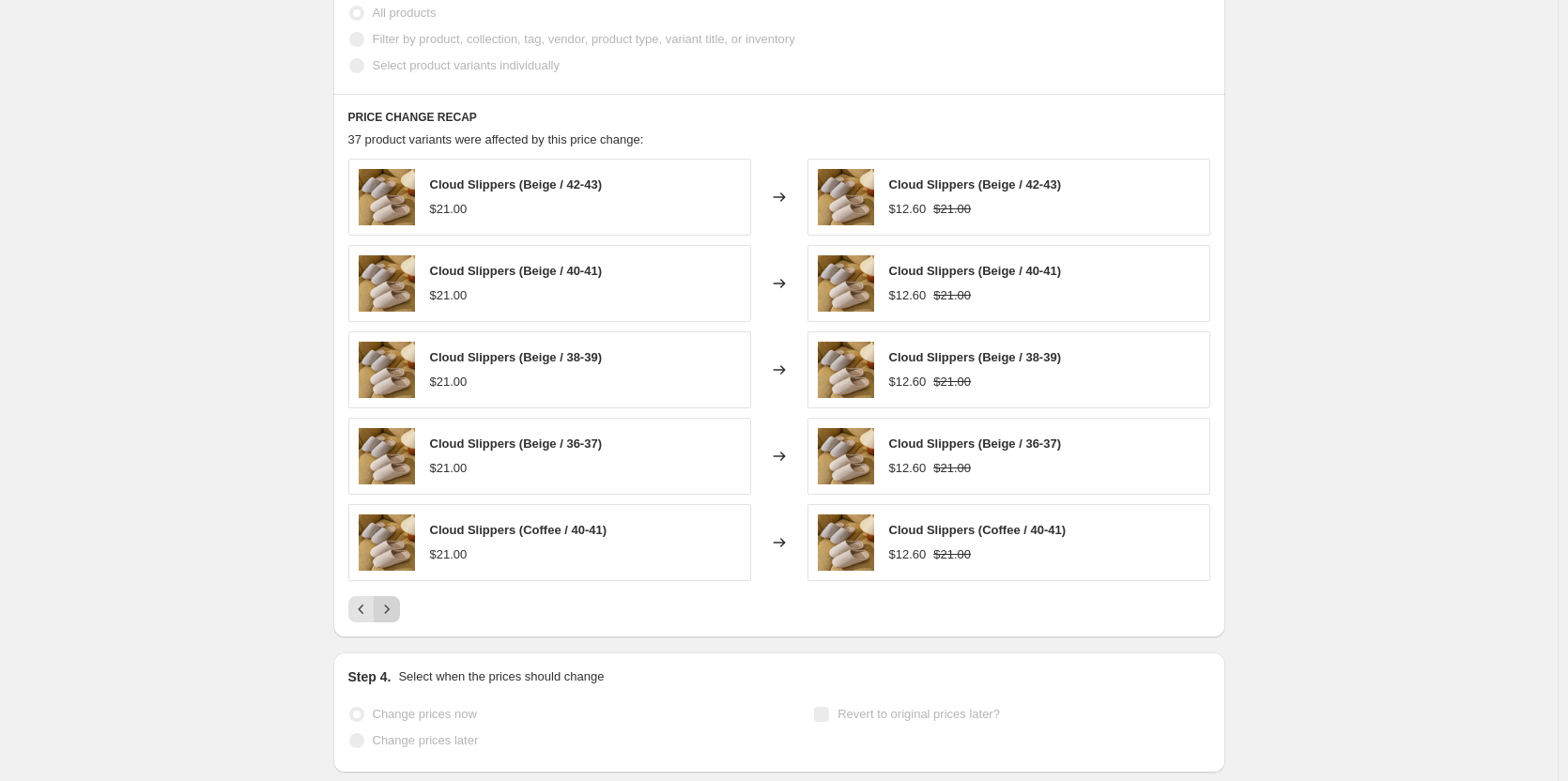
click at [396, 607] on icon "Next" at bounding box center [386, 609] width 18 height 18
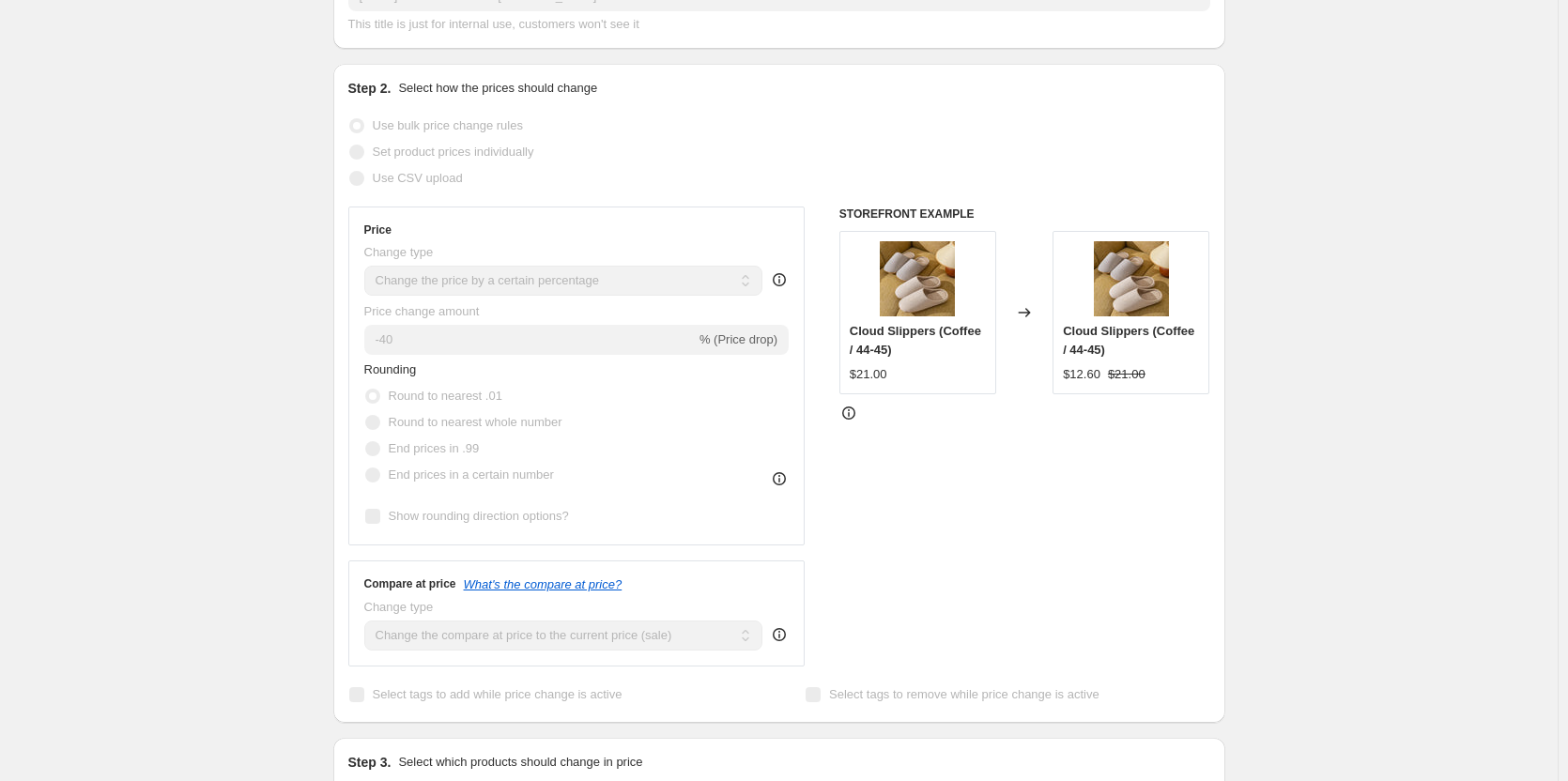
scroll to position [0, 0]
